Goal: Obtain resource: Download file/media

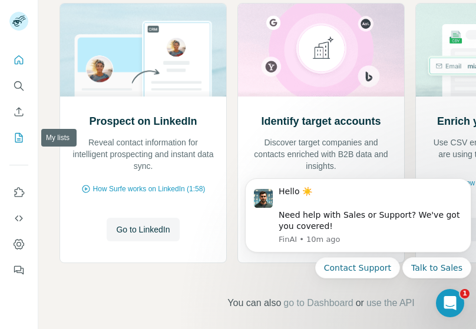
click at [19, 136] on icon "My lists" at bounding box center [20, 137] width 6 height 8
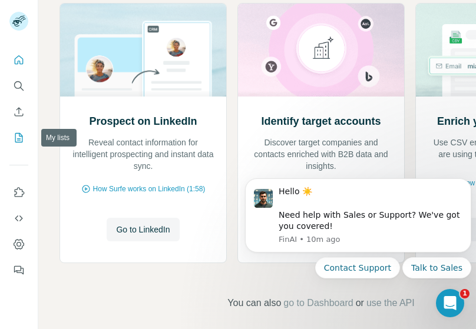
click at [19, 136] on icon "My lists" at bounding box center [20, 137] width 6 height 8
click at [24, 134] on icon "My lists" at bounding box center [19, 138] width 12 height 12
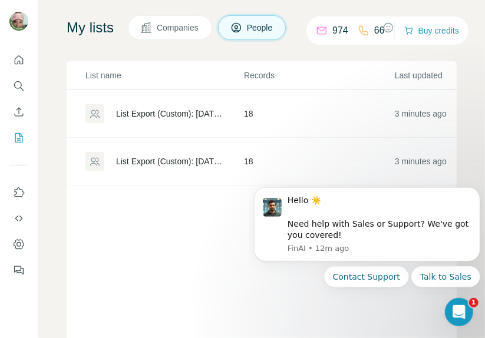
click at [163, 114] on div "List Export (Custom): [DATE] 19:53" at bounding box center [170, 114] width 108 height 12
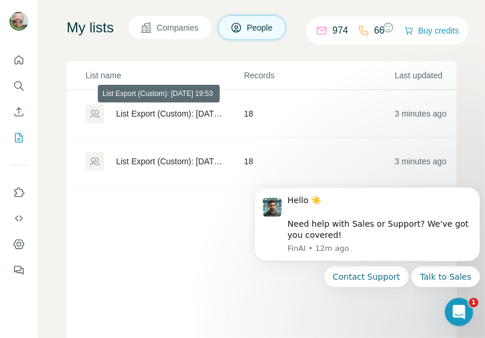
click at [163, 114] on div "List Export (Custom): [DATE] 19:53" at bounding box center [170, 114] width 108 height 12
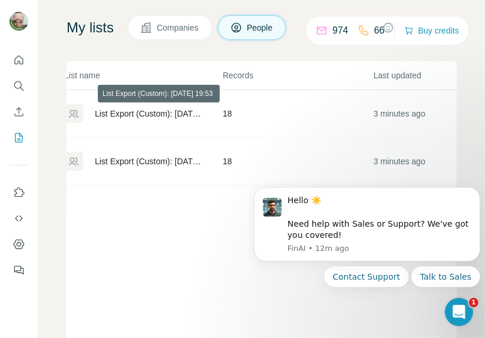
scroll to position [0, 26]
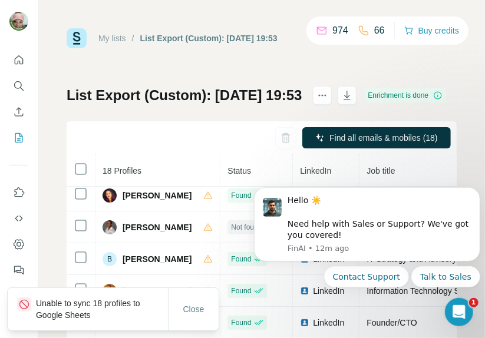
scroll to position [9, 0]
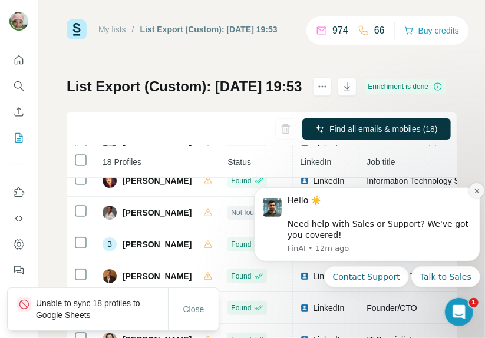
click at [476, 190] on icon "Dismiss notification" at bounding box center [476, 190] width 6 height 6
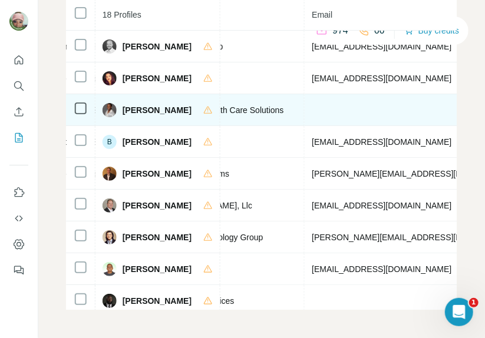
scroll to position [0, 0]
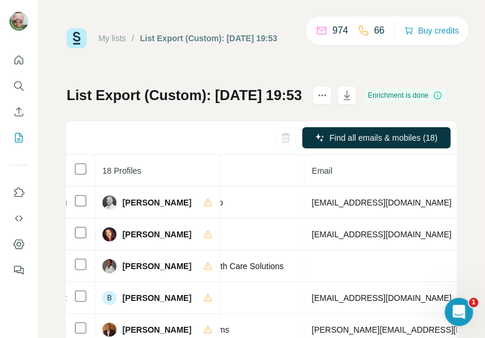
click at [316, 28] on icon at bounding box center [322, 31] width 12 height 12
click at [414, 28] on button "Buy credits" at bounding box center [431, 30] width 55 height 17
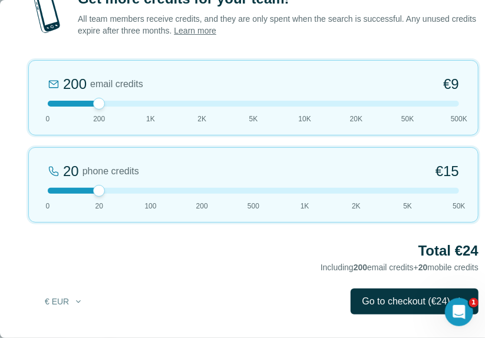
click at [256, 107] on div at bounding box center [253, 104] width 411 height 6
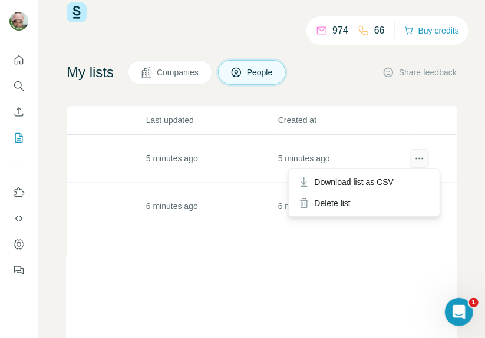
click at [414, 162] on icon "actions" at bounding box center [420, 159] width 12 height 12
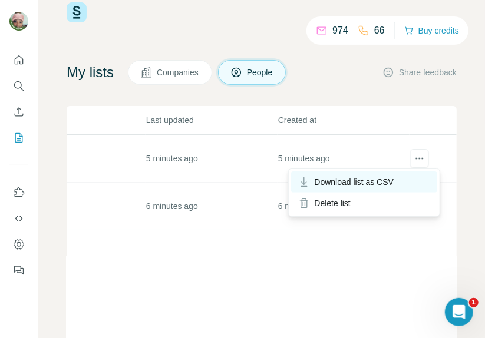
click at [402, 182] on div "Download list as CSV" at bounding box center [364, 181] width 146 height 21
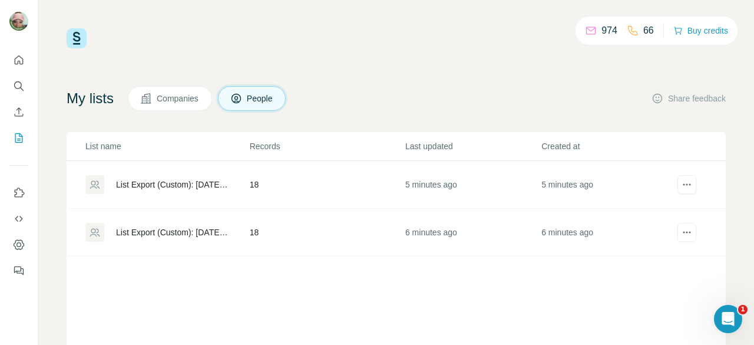
click at [476, 31] on icon at bounding box center [591, 31] width 12 height 12
click at [476, 33] on icon at bounding box center [591, 31] width 12 height 12
click at [19, 138] on icon "My lists" at bounding box center [19, 138] width 12 height 12
click at [476, 29] on icon at bounding box center [591, 31] width 12 height 12
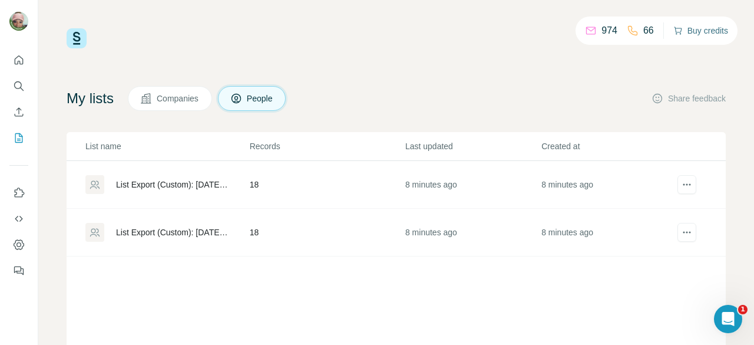
click at [476, 28] on button "Buy credits" at bounding box center [701, 30] width 55 height 17
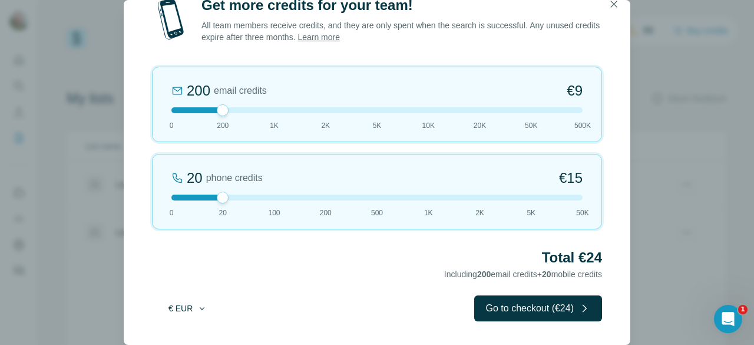
click at [203, 307] on icon "button" at bounding box center [201, 307] width 9 height 9
click at [187, 329] on div "$ USD" at bounding box center [211, 335] width 99 height 12
click at [367, 111] on div at bounding box center [376, 110] width 411 height 6
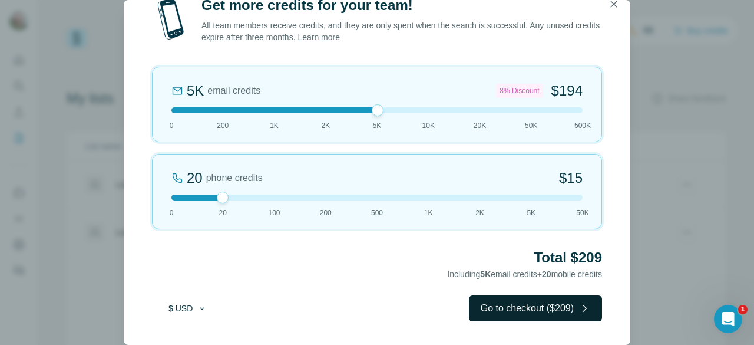
click at [476, 313] on button "Go to checkout ($209)" at bounding box center [535, 308] width 133 height 26
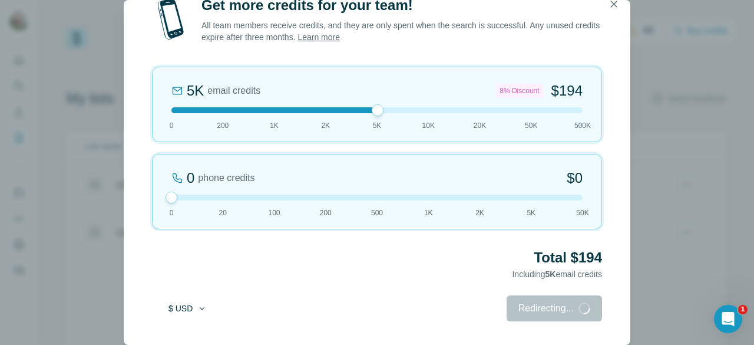
drag, startPoint x: 226, startPoint y: 197, endPoint x: 177, endPoint y: 200, distance: 49.6
click at [177, 200] on div at bounding box center [376, 197] width 411 height 6
